Goal: Task Accomplishment & Management: Contribute content

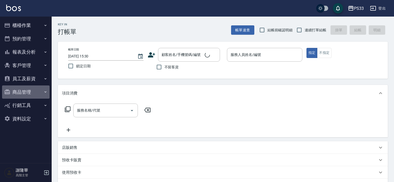
click at [20, 91] on button "商品管理" at bounding box center [26, 91] width 48 height 13
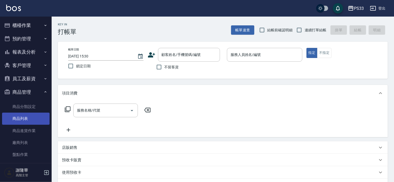
click at [20, 118] on link "商品列表" at bounding box center [26, 118] width 48 height 12
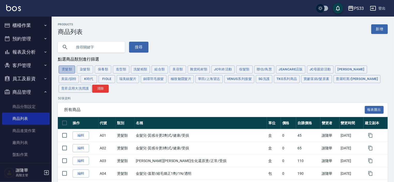
click at [66, 68] on button "燙髮類" at bounding box center [67, 69] width 17 height 8
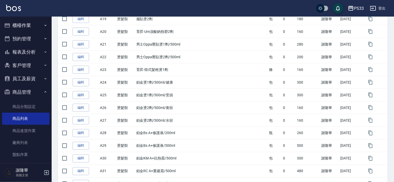
scroll to position [399, 0]
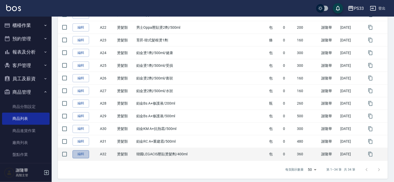
click at [82, 153] on link "編輯" at bounding box center [81, 154] width 17 height 8
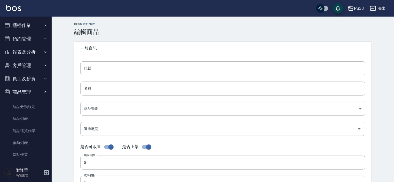
type input "A32"
type input "韓國LEGACIS壓貼燙髮劑/400ml"
type input "e4155f3e-37a4-4712-b18a-233341a765e3"
checkbox input "false"
type input "360"
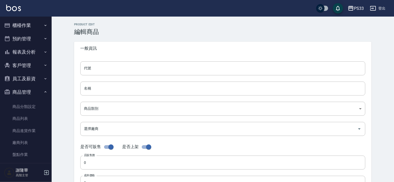
type input "360"
type input "包"
type input "UNSET"
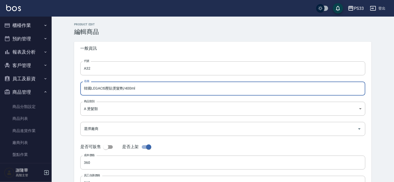
drag, startPoint x: 129, startPoint y: 91, endPoint x: 86, endPoint y: 91, distance: 42.9
click at [87, 92] on input "韓國LEGACIS壓貼燙髮劑/400ml" at bounding box center [222, 88] width 285 height 14
click at [142, 88] on input "韓國LEGACIS壓貼燙髮劑/400ml" at bounding box center [222, 88] width 285 height 14
click at [148, 89] on input "韓國LEGACIS壓貼燙髮劑/400ml" at bounding box center [222, 88] width 285 height 14
click at [87, 92] on input "韓國LEGACIS壓貼燙髮劑/400ml" at bounding box center [222, 88] width 285 height 14
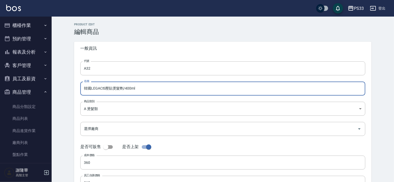
drag, startPoint x: 83, startPoint y: 89, endPoint x: 112, endPoint y: 88, distance: 28.4
click at [155, 87] on input "韓國LEGACIS壓貼燙髮劑/400ml" at bounding box center [222, 88] width 285 height 14
click at [357, 9] on div "PS33" at bounding box center [359, 8] width 10 height 6
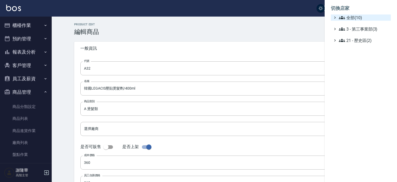
click at [349, 18] on span "全部(10)" at bounding box center [364, 17] width 50 height 6
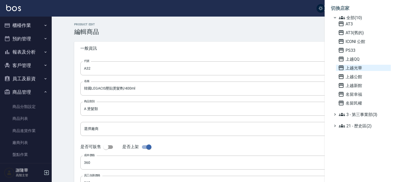
click at [356, 69] on span "上越光華" at bounding box center [363, 68] width 51 height 6
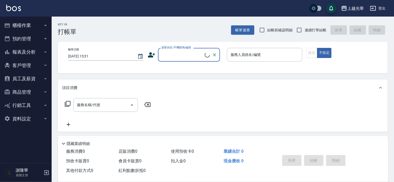
click at [20, 94] on button "商品管理" at bounding box center [26, 91] width 48 height 13
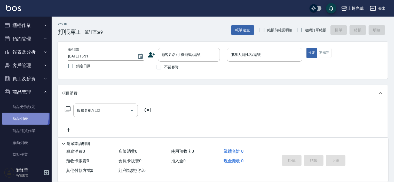
drag, startPoint x: 19, startPoint y: 116, endPoint x: 25, endPoint y: 117, distance: 5.3
click at [19, 116] on link "商品列表" at bounding box center [26, 118] width 48 height 12
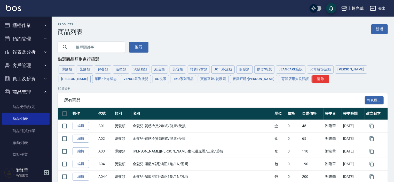
click at [70, 69] on button "燙髮類" at bounding box center [67, 69] width 17 height 8
drag, startPoint x: 376, startPoint y: 30, endPoint x: 358, endPoint y: 42, distance: 22.0
click at [376, 30] on link "新增" at bounding box center [380, 29] width 17 height 10
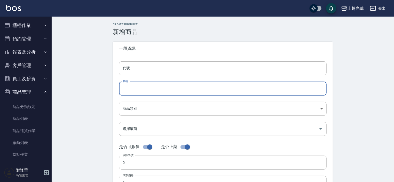
paste input "韓國LEGACIS壓貼燙髮劑/400ml"
type input "韓國LEGACIS壓貼燙髮劑/400ml"
click at [136, 66] on input "代號" at bounding box center [223, 68] width 208 height 14
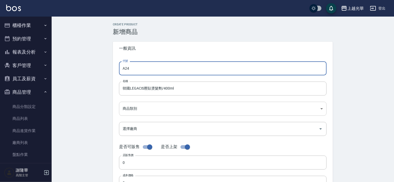
type input "A24"
click at [130, 112] on body "上越光華 登出 櫃檯作業 打帳單 帳單列表 掛單列表 座位開單 營業儀表板 現金收支登錄 高階收支登錄 材料自購登錄 每日結帳 排班表 現場電腦打卡 掃碼打卡…" at bounding box center [198, 178] width 397 height 357
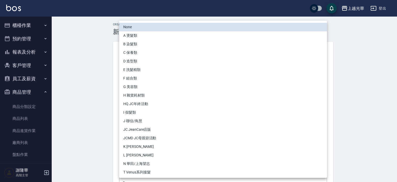
click at [134, 36] on li "A 燙髮類" at bounding box center [223, 35] width 208 height 9
type input "370c14e6-0c34-4c86-9ac5-d34e823ae0c6"
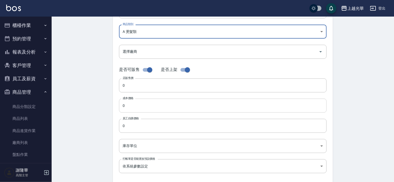
scroll to position [78, 0]
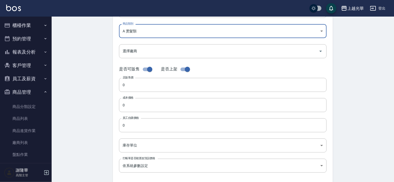
drag, startPoint x: 147, startPoint y: 70, endPoint x: 145, endPoint y: 74, distance: 4.9
click at [147, 70] on input "checkbox" at bounding box center [149, 69] width 29 height 10
checkbox input "false"
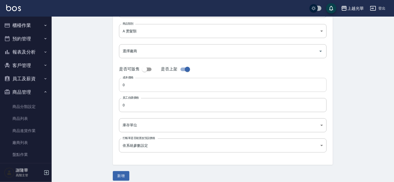
click at [136, 88] on input "0" at bounding box center [223, 85] width 208 height 14
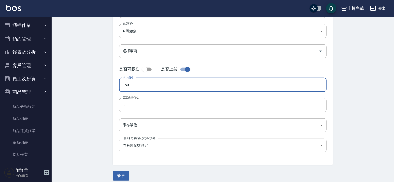
type input "360"
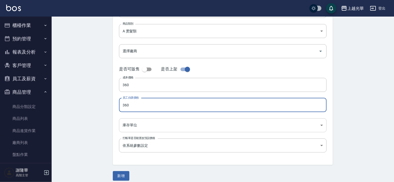
type input "360"
click at [127, 125] on body "上越光華 登出 櫃檯作業 打帳單 帳單列表 掛單列表 座位開單 營業儀表板 現金收支登錄 高階收支登錄 材料自購登錄 每日結帳 排班表 現場電腦打卡 掃碼打卡…" at bounding box center [197, 54] width 394 height 264
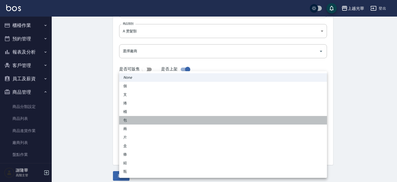
click at [132, 122] on li "包" at bounding box center [223, 120] width 208 height 9
type input "包"
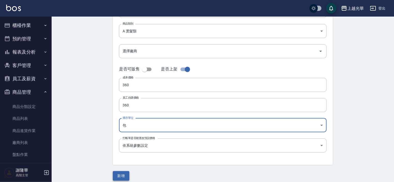
click at [121, 174] on button "新增" at bounding box center [121, 176] width 17 height 10
